Goal: Navigation & Orientation: Find specific page/section

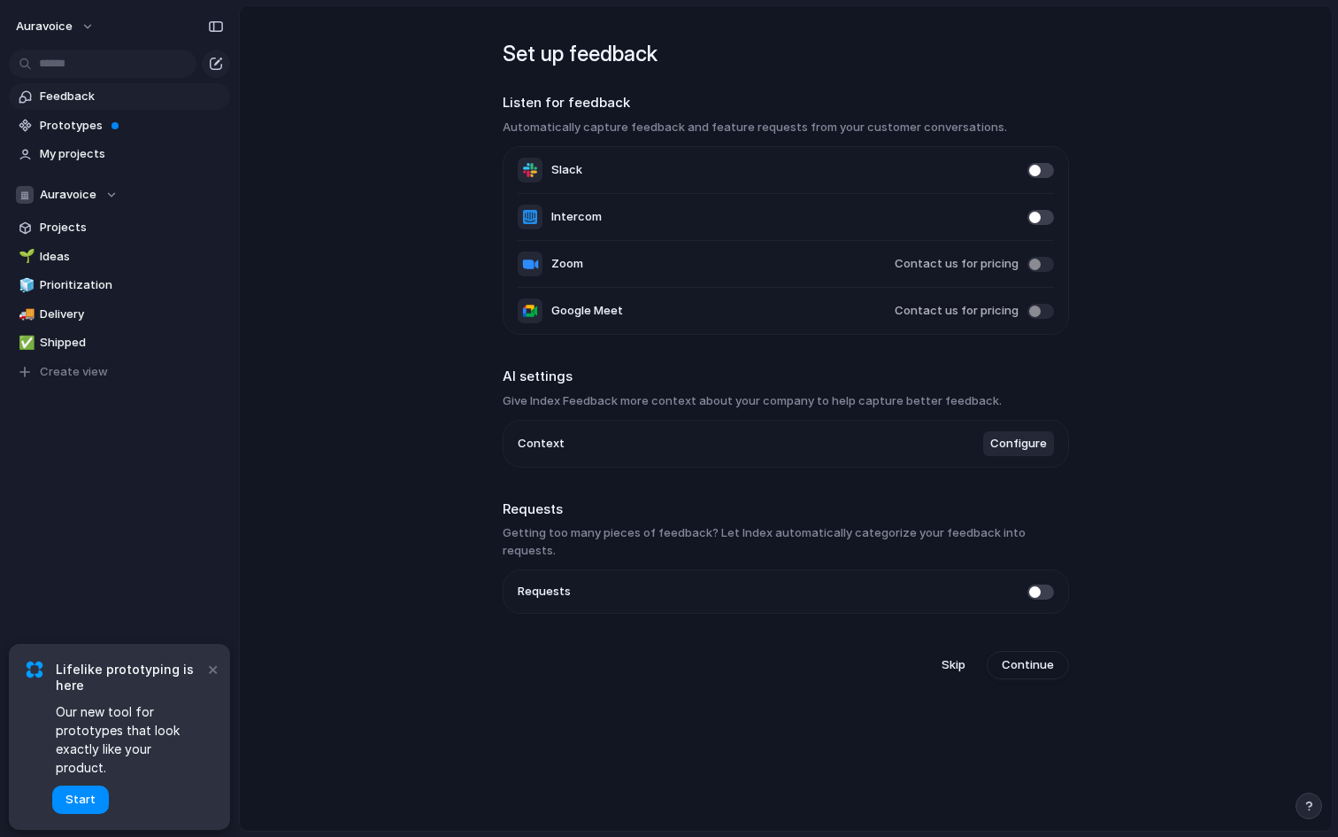
click at [445, 414] on main "Set up feedback Listen for feedback Automatically capture feedback and feature …" at bounding box center [786, 418] width 1094 height 826
click at [1134, 399] on main "Set up feedback Listen for feedback Automatically capture feedback and feature …" at bounding box center [786, 418] width 1094 height 826
click at [948, 656] on span "Skip" at bounding box center [954, 665] width 24 height 18
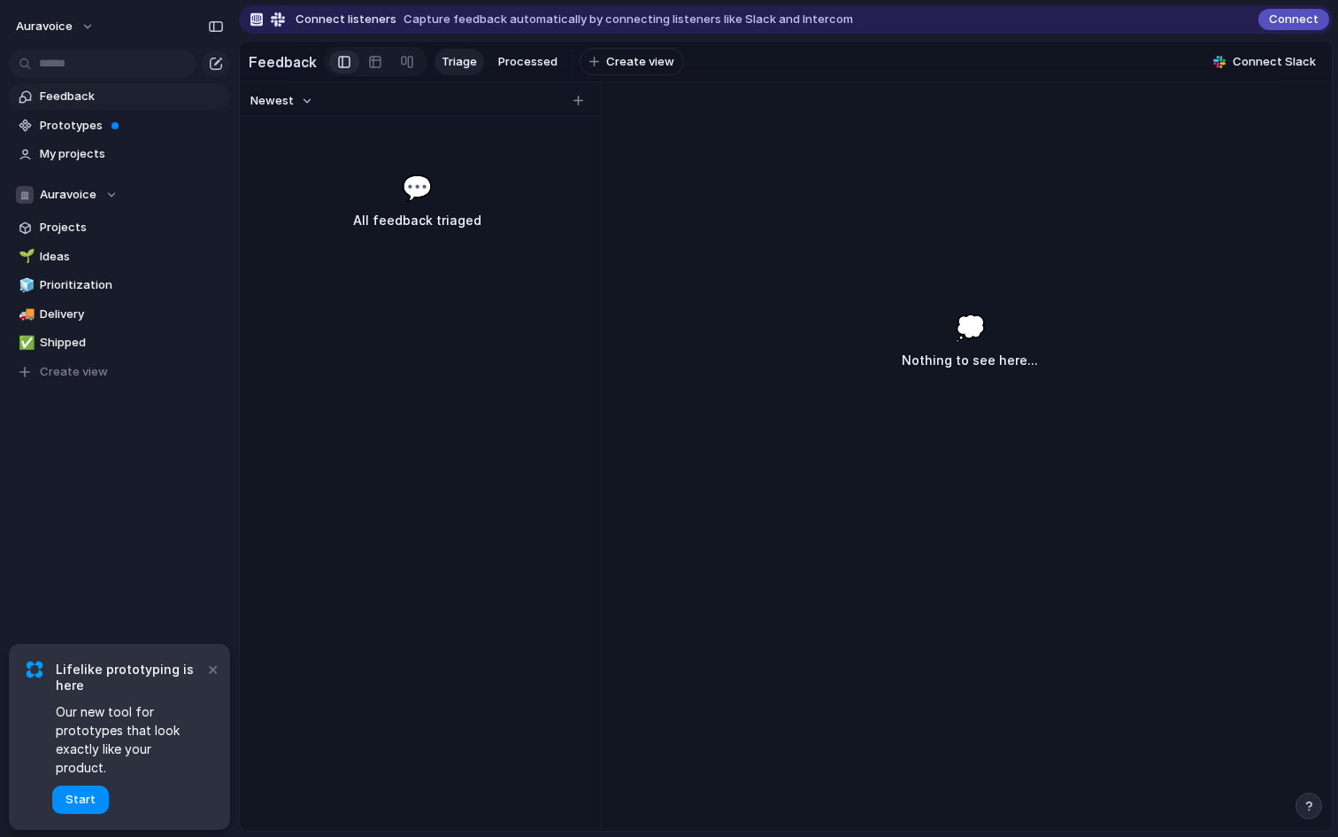
click at [688, 303] on div "💭 Nothing to see here..." at bounding box center [970, 544] width 724 height 571
click at [98, 89] on span "Feedback" at bounding box center [132, 97] width 184 height 18
click at [78, 121] on span "Prototypes" at bounding box center [132, 126] width 184 height 18
click at [613, 515] on div "💭 Nothing to see here..." at bounding box center [970, 544] width 724 height 571
click at [96, 126] on span "Prototypes" at bounding box center [132, 126] width 184 height 18
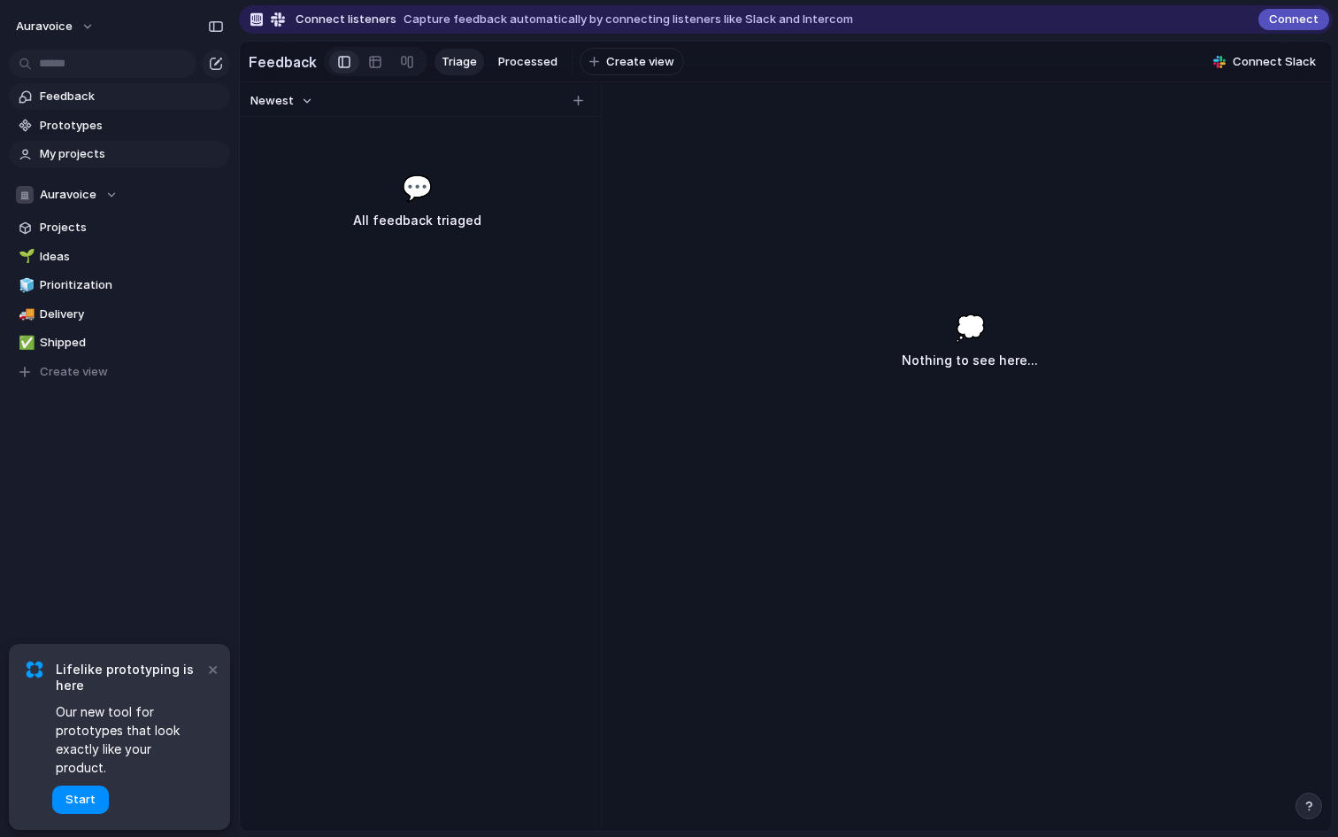
click at [70, 164] on link "My projects" at bounding box center [119, 154] width 221 height 27
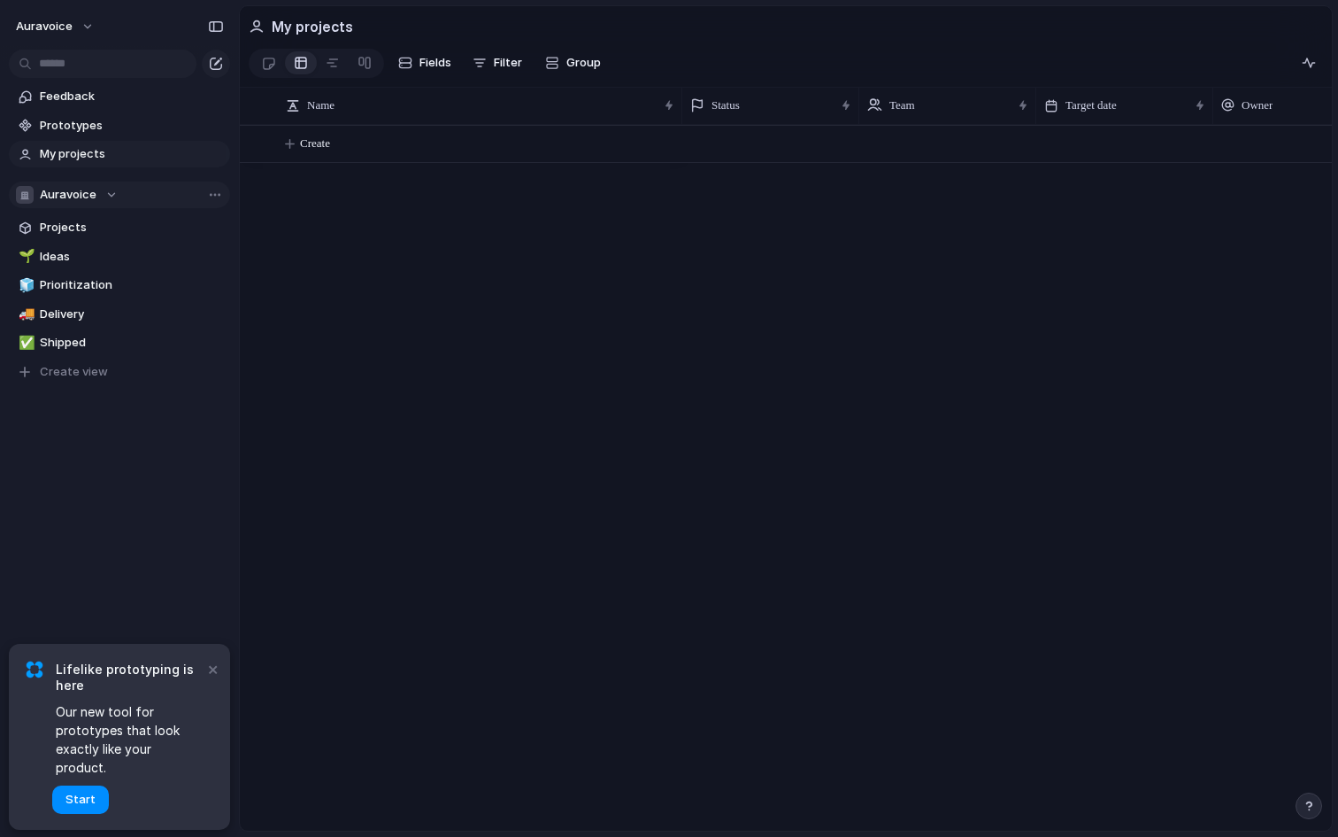
click at [88, 195] on span "Auravoice" at bounding box center [68, 195] width 57 height 18
click at [88, 195] on div "Auravoice ⚡ Engineering Create new team" at bounding box center [669, 418] width 1338 height 837
click at [91, 189] on span "Auravoice" at bounding box center [68, 195] width 57 height 18
click at [91, 189] on div "Auravoice ⚡ Engineering Create new team" at bounding box center [669, 418] width 1338 height 837
click at [77, 229] on span "Projects" at bounding box center [132, 228] width 184 height 18
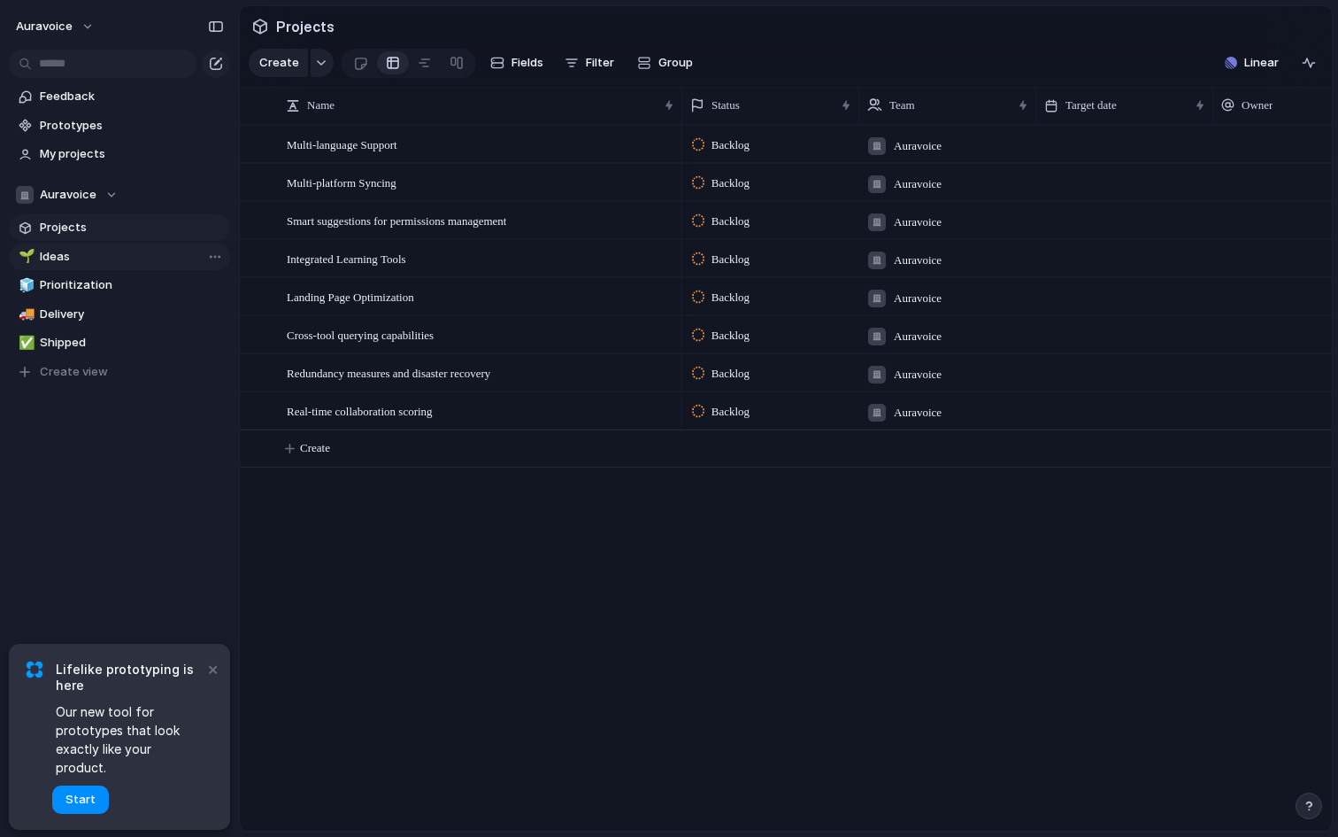
click at [66, 258] on span "Ideas" at bounding box center [132, 257] width 184 height 18
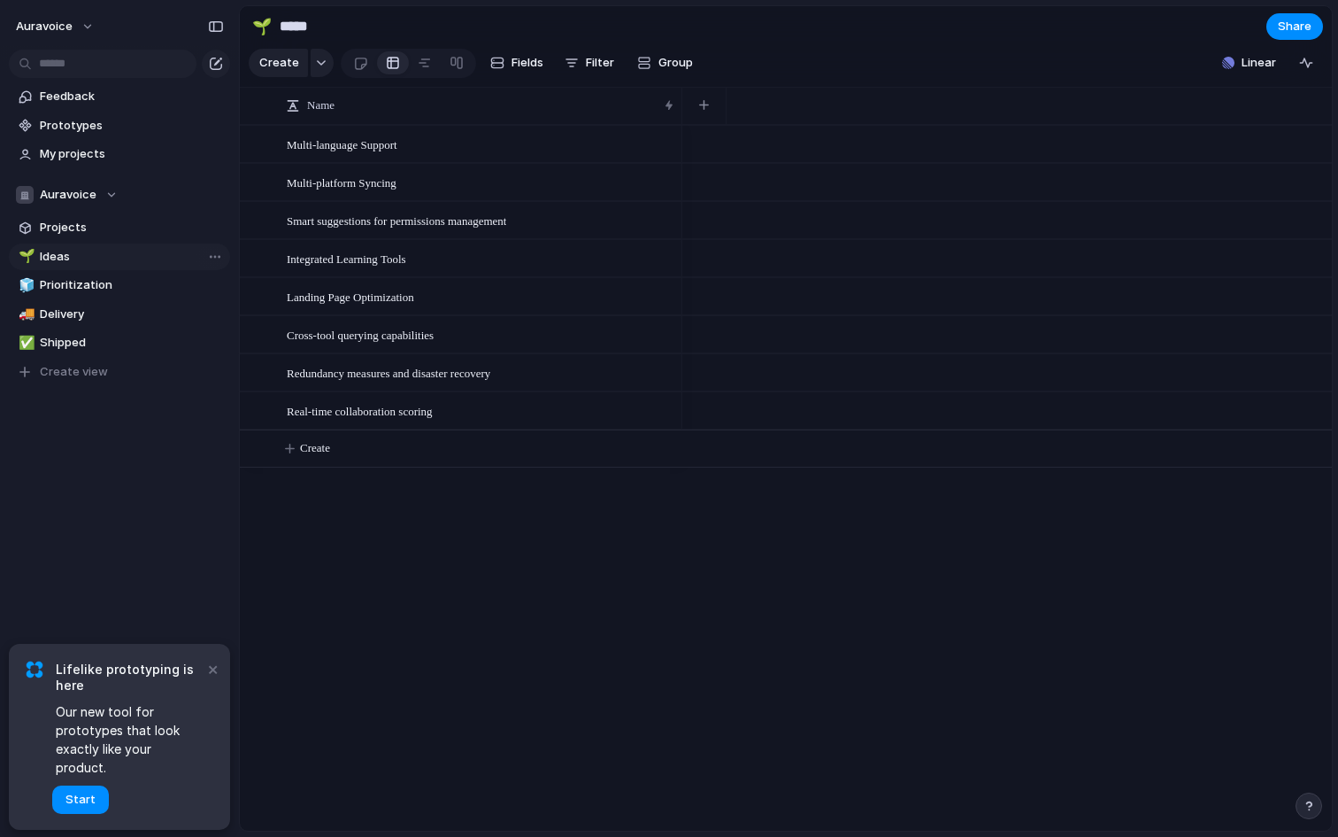
click at [63, 253] on span "Ideas" at bounding box center [132, 257] width 184 height 18
click at [84, 286] on span "Prioritization" at bounding box center [132, 285] width 184 height 18
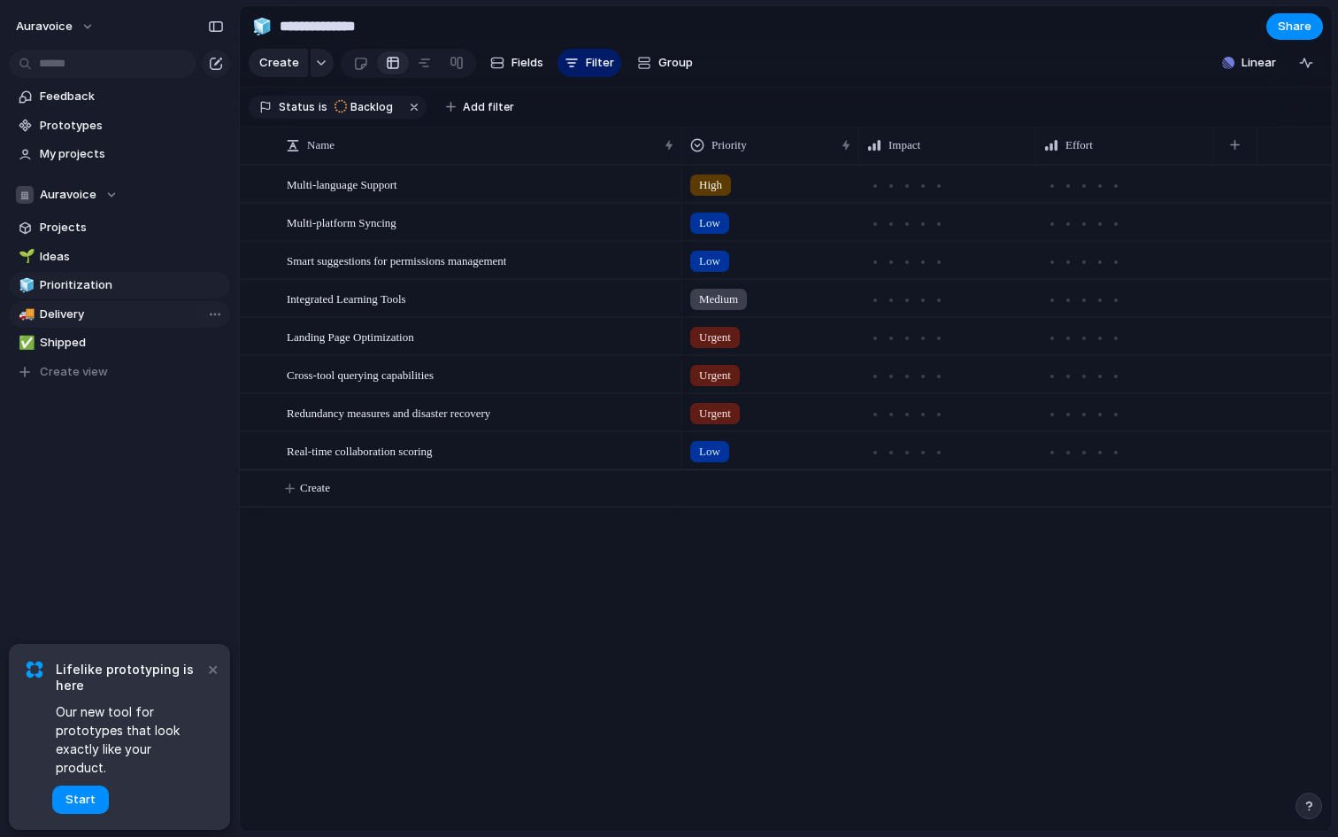
click at [98, 312] on span "Delivery" at bounding box center [132, 314] width 184 height 18
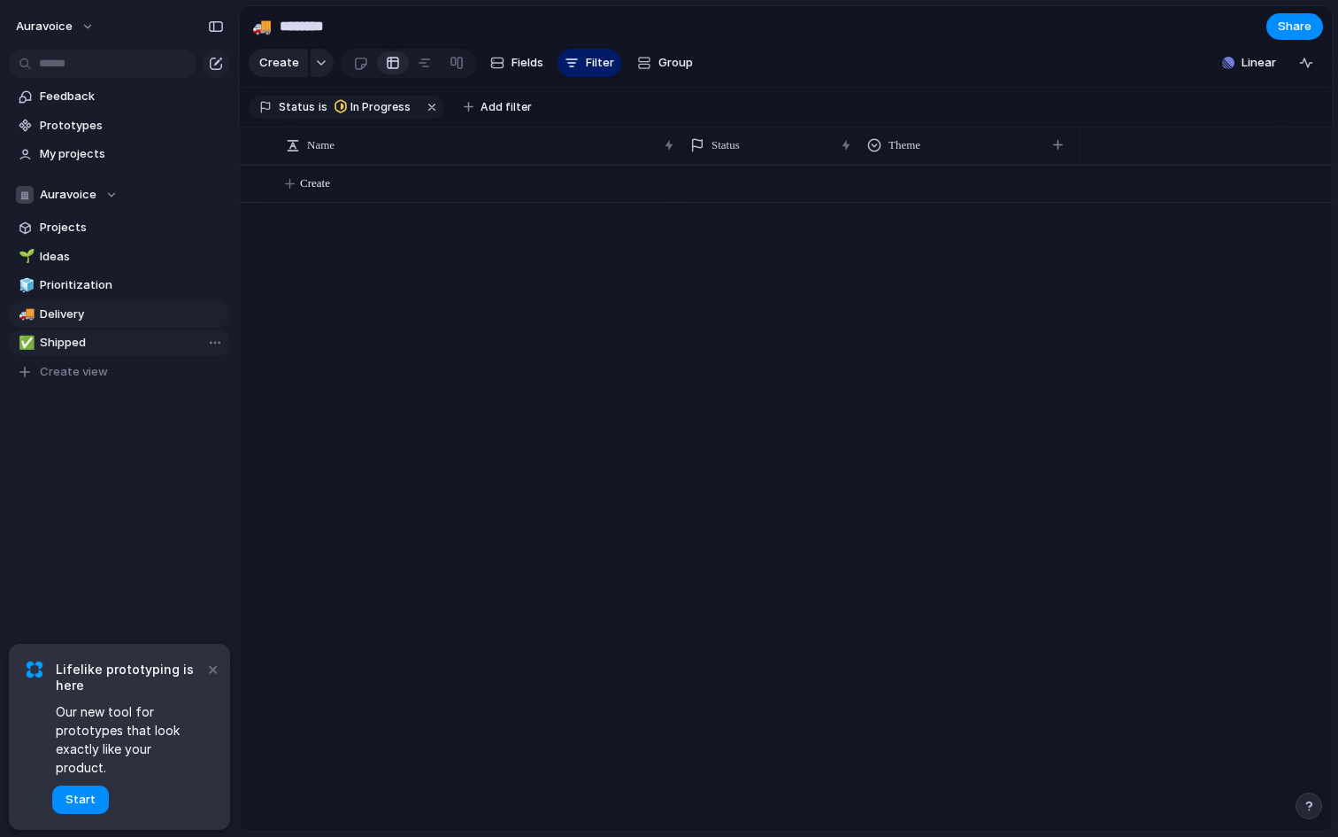
click at [81, 343] on span "Shipped" at bounding box center [132, 343] width 184 height 18
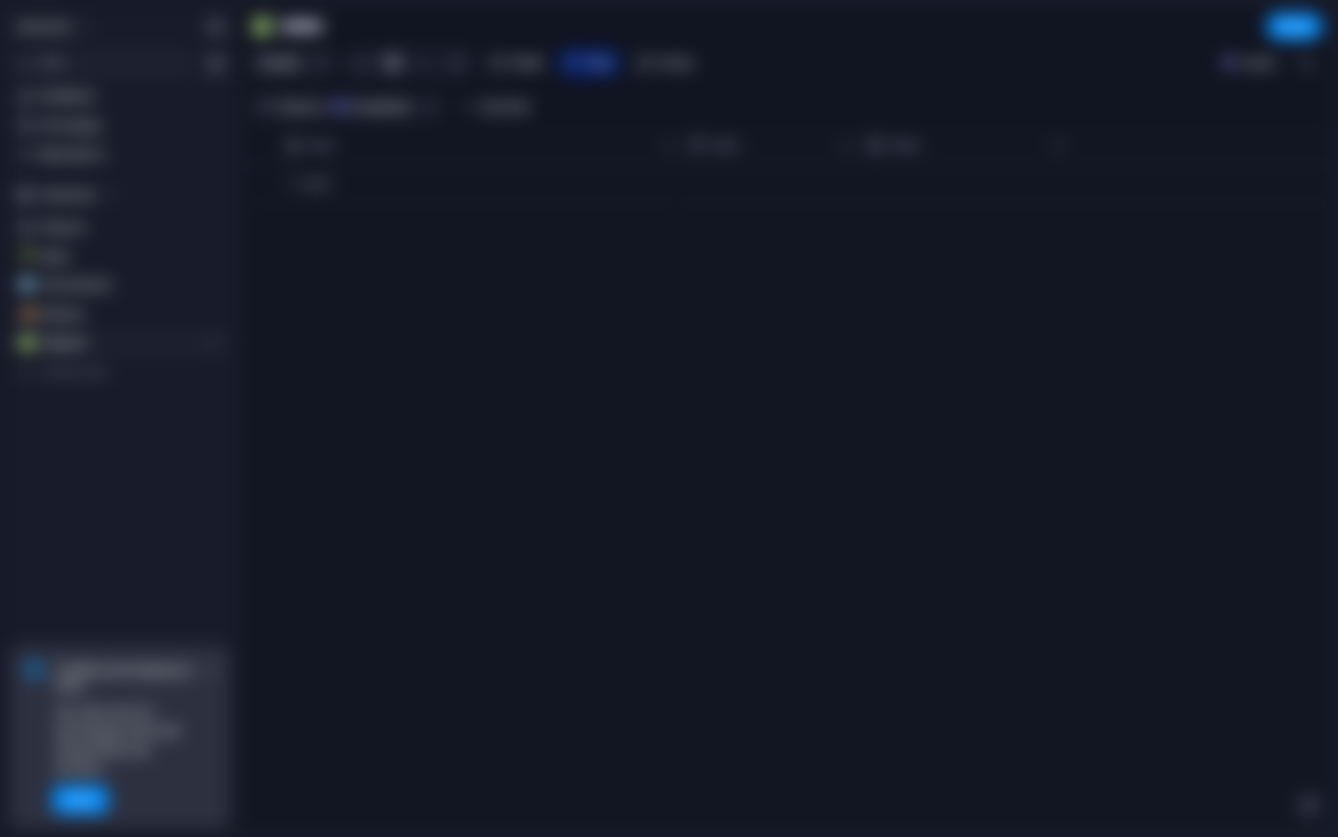
type input "*******"
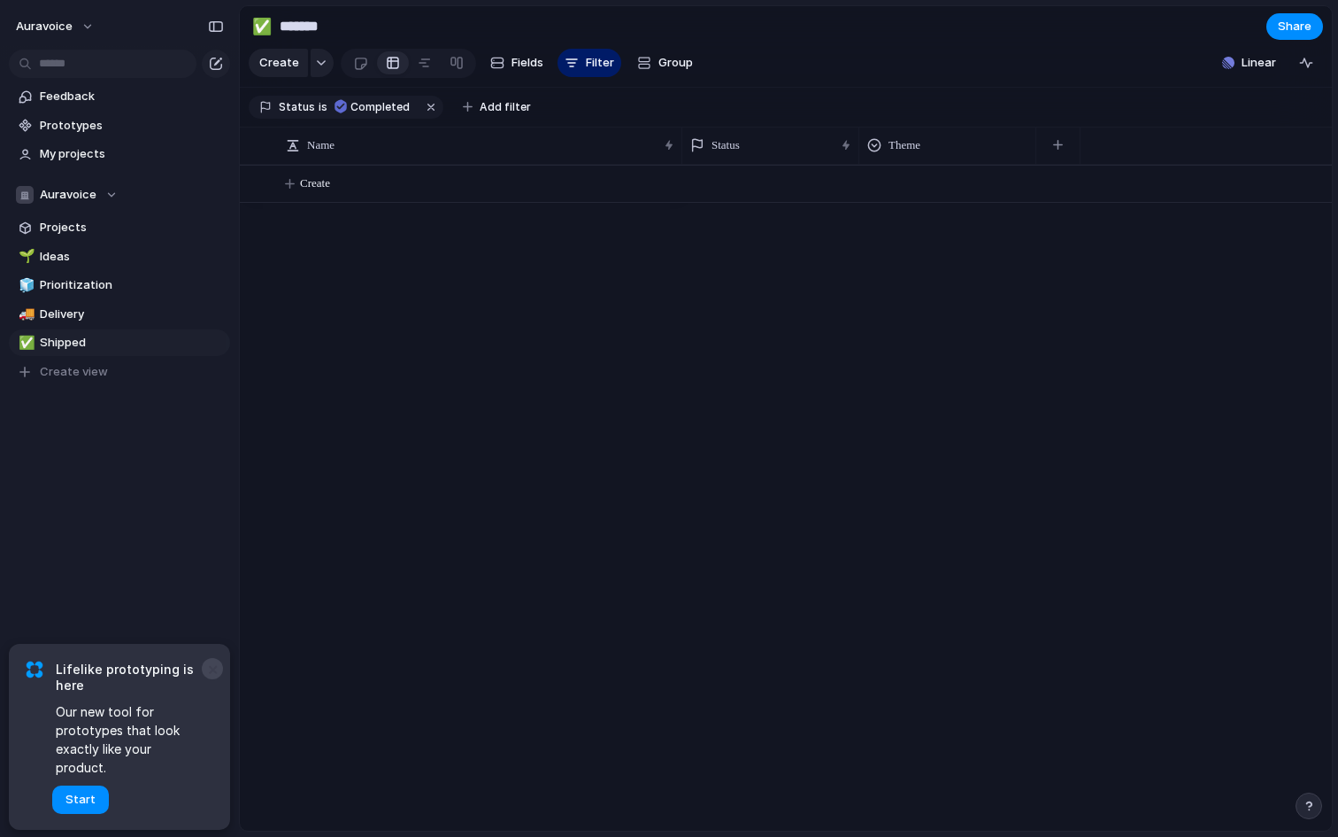
click at [213, 679] on button "×" at bounding box center [212, 668] width 21 height 21
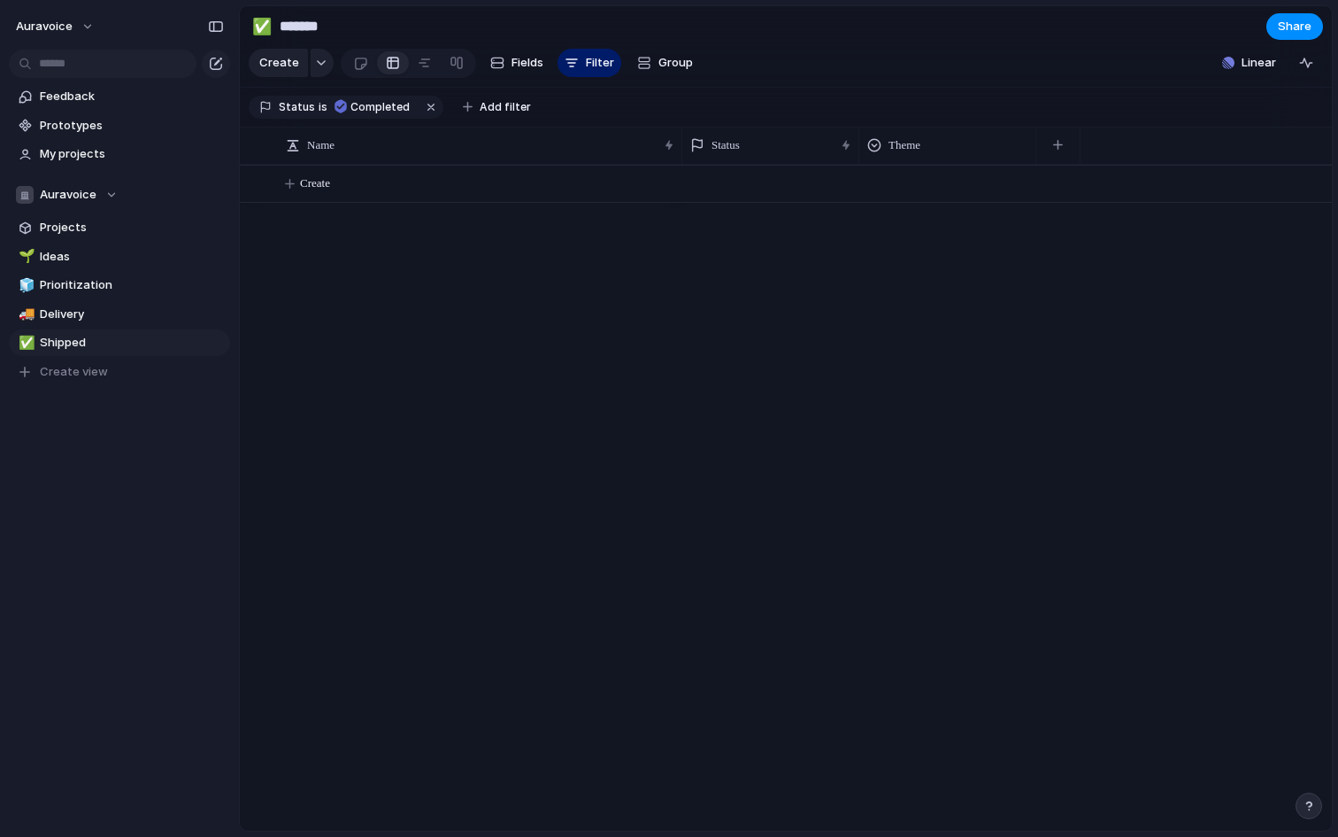
click at [111, 536] on div "auravoice Feedback Prototypes My projects Auravoice Projects 🌱 Ideas 🧊 Prioriti…" at bounding box center [119, 418] width 239 height 837
click at [76, 100] on span "Feedback" at bounding box center [132, 97] width 184 height 18
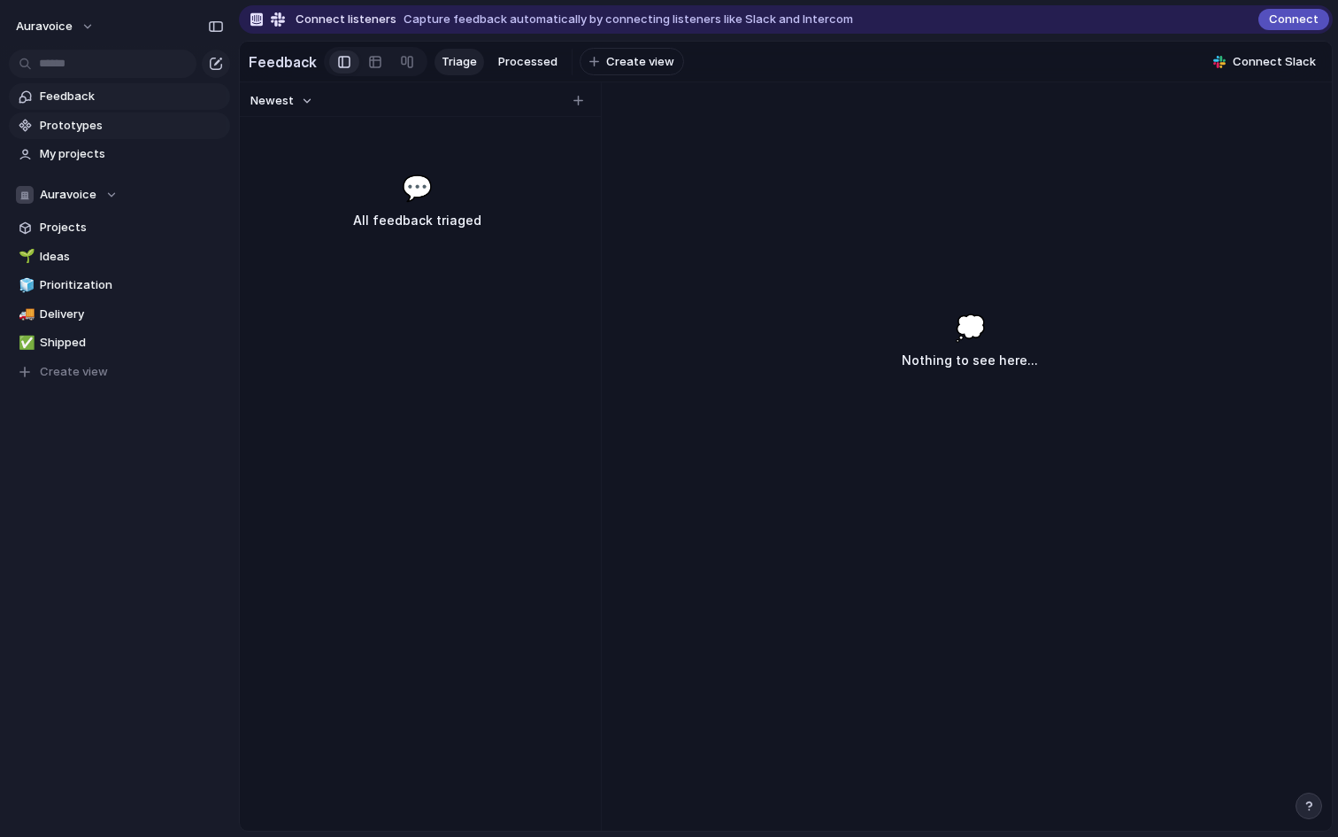
click at [81, 130] on span "Prototypes" at bounding box center [132, 126] width 184 height 18
